Goal: Obtain resource: Obtain resource

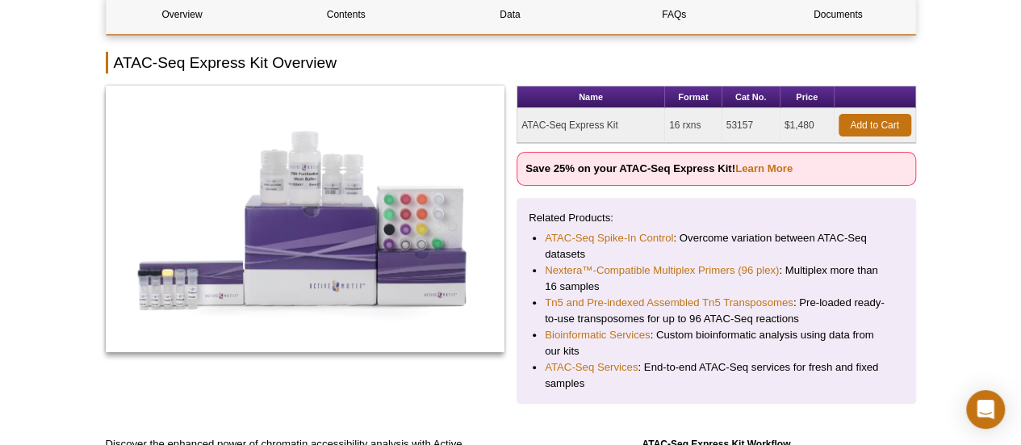
scroll to position [81, 0]
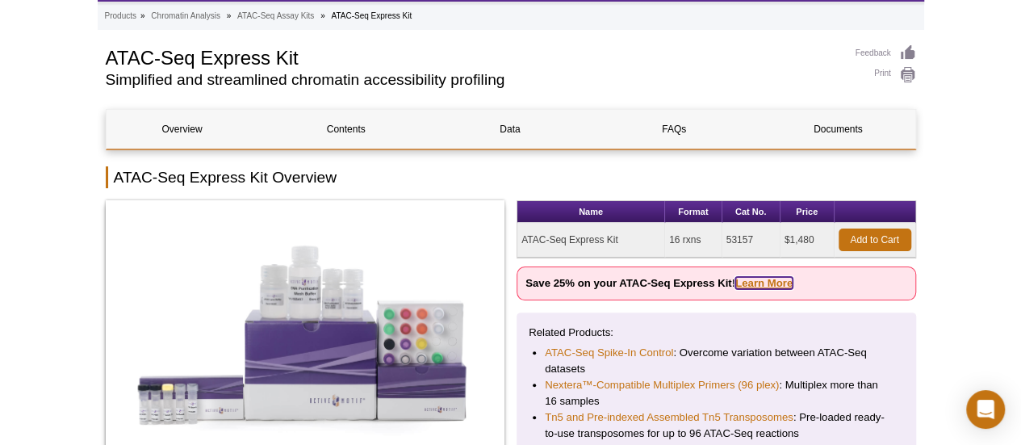
click at [758, 279] on link "Learn More" at bounding box center [763, 283] width 57 height 12
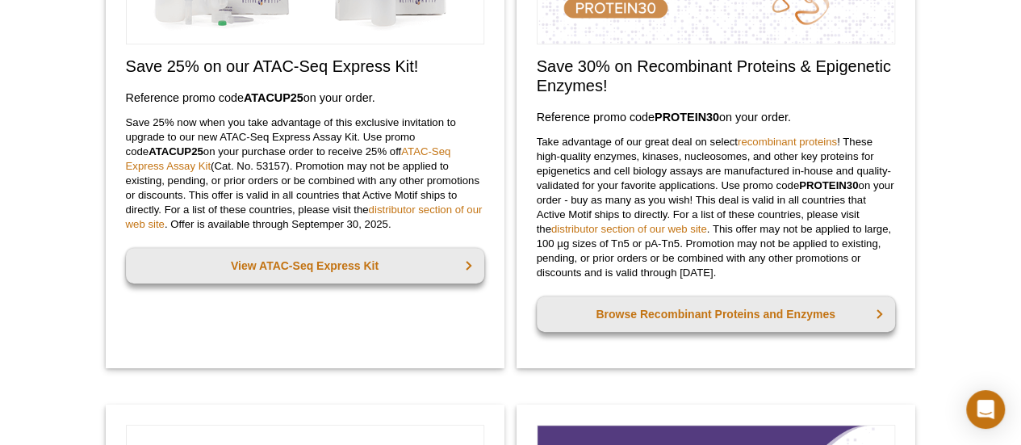
scroll to position [289, 0]
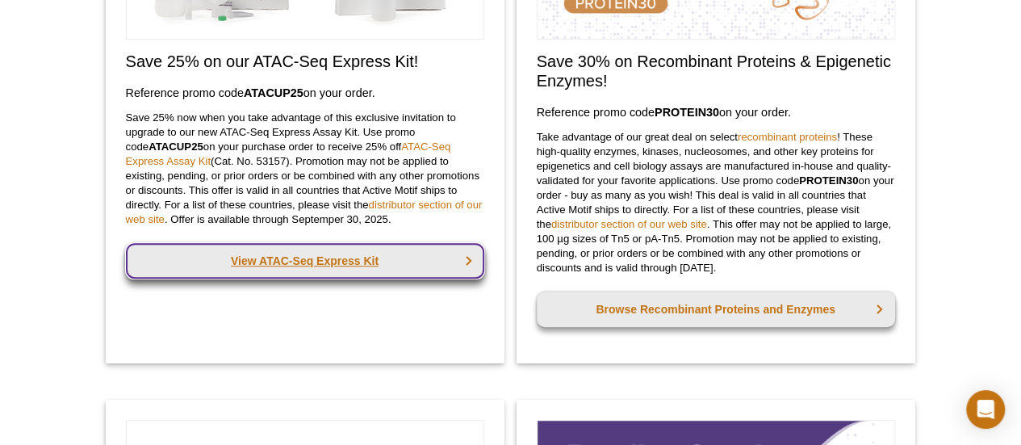
click at [374, 258] on link "View ATAC-Seq Express Kit" at bounding box center [305, 260] width 358 height 35
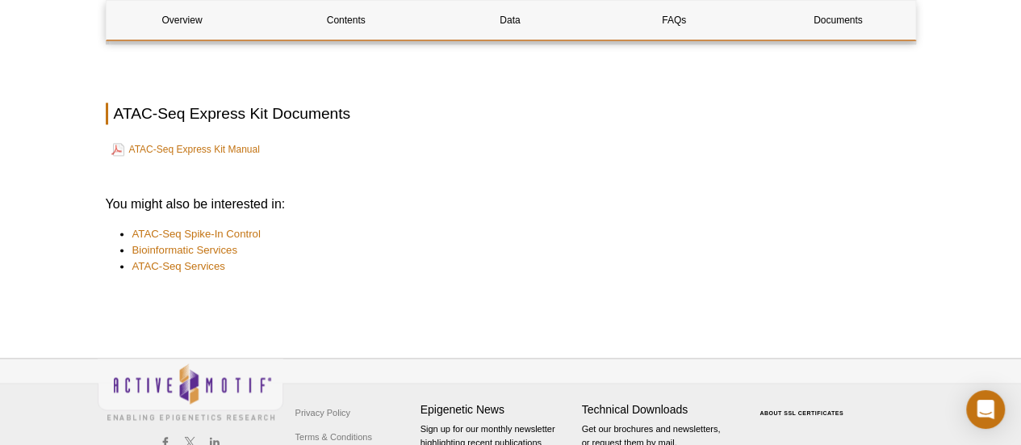
scroll to position [4024, 0]
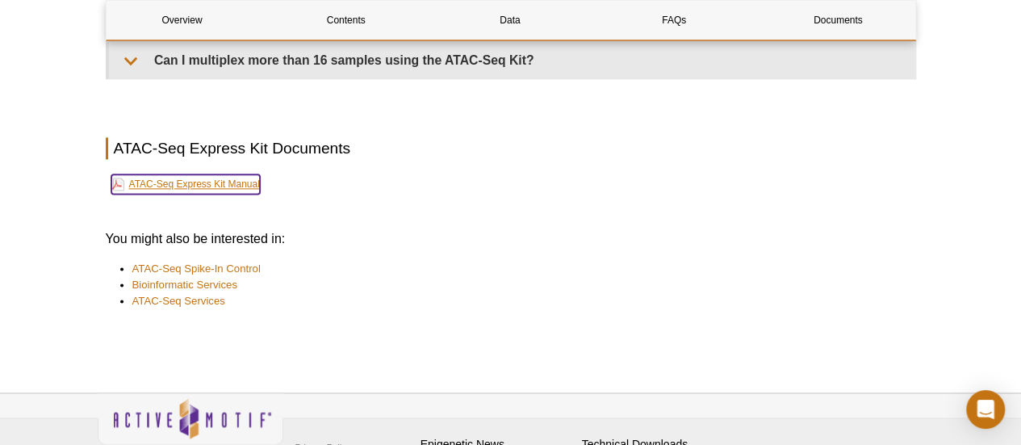
click at [242, 175] on link "ATAC-Seq Express Kit Manual" at bounding box center [185, 183] width 148 height 19
